Goal: Transaction & Acquisition: Purchase product/service

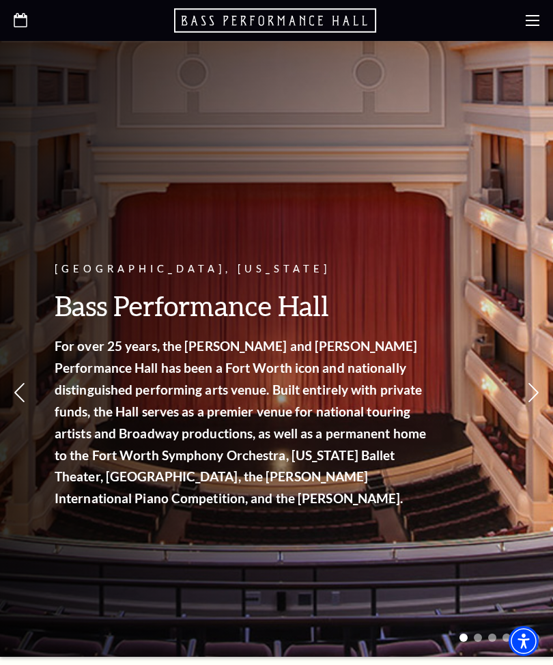
click at [541, 13] on div at bounding box center [276, 20] width 553 height 41
click at [538, 18] on icon at bounding box center [533, 21] width 14 height 14
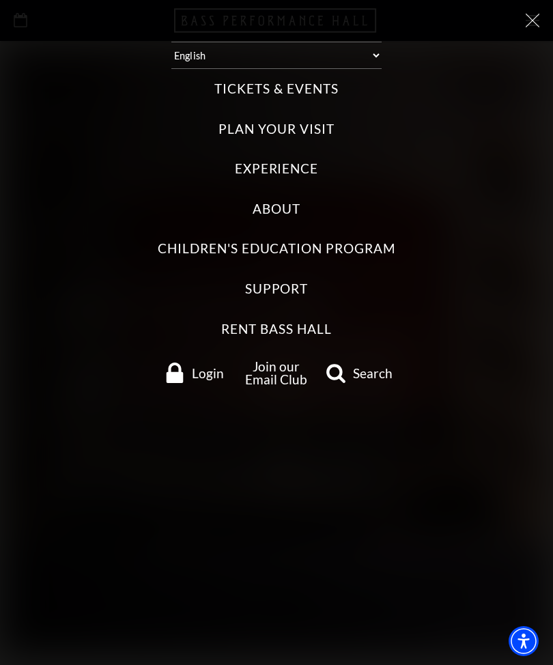
click at [269, 82] on label "Tickets & Events" at bounding box center [276, 89] width 124 height 18
click at [0, 0] on Events "Tickets & Events" at bounding box center [0, 0] width 0 height 0
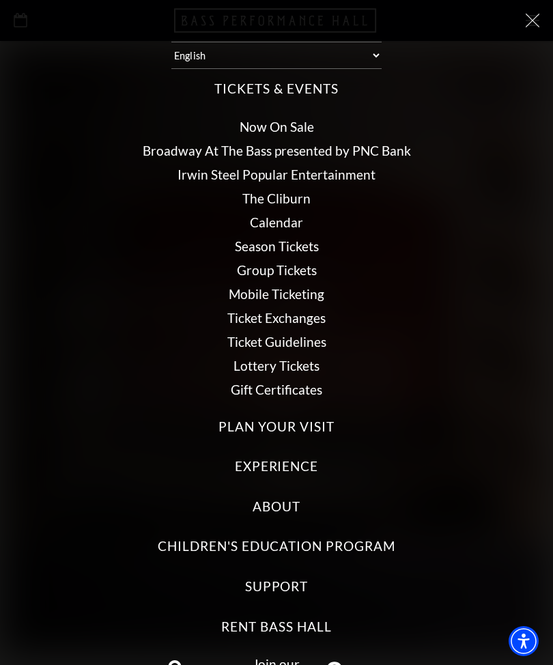
click at [285, 119] on link "Now On Sale" at bounding box center [277, 127] width 74 height 16
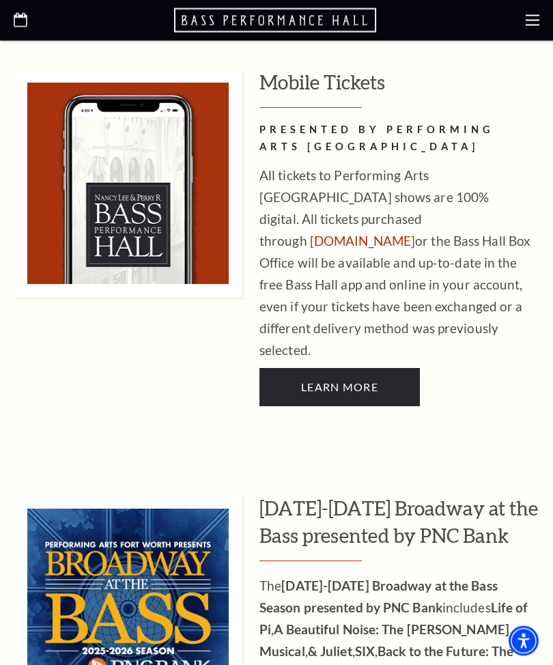
scroll to position [936, 0]
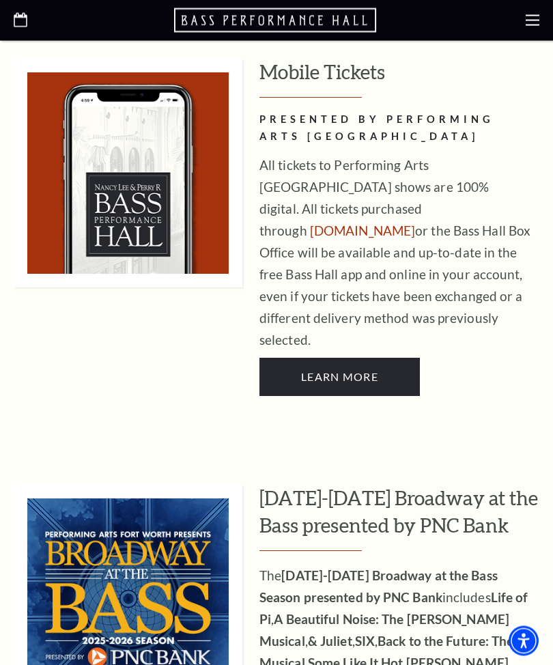
click at [332, 486] on h3 "2025-2026 Broadway at the Bass presented by PNC Bank" at bounding box center [399, 519] width 280 height 66
click at [150, 513] on img at bounding box center [128, 600] width 229 height 229
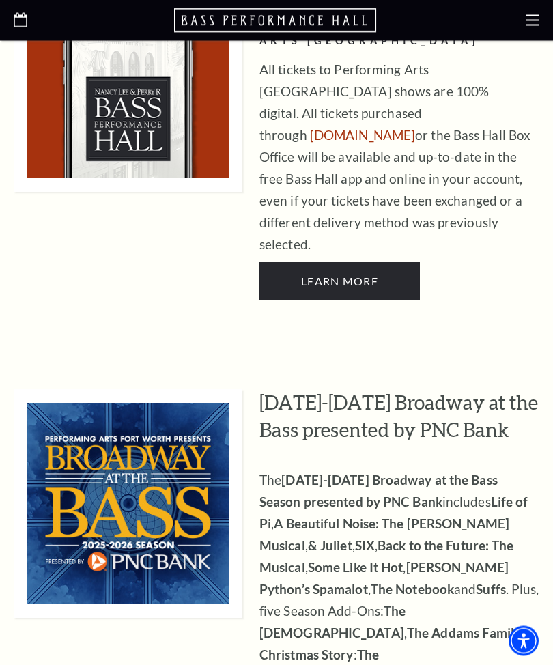
scroll to position [1028, 0]
